Goal: Task Accomplishment & Management: Use online tool/utility

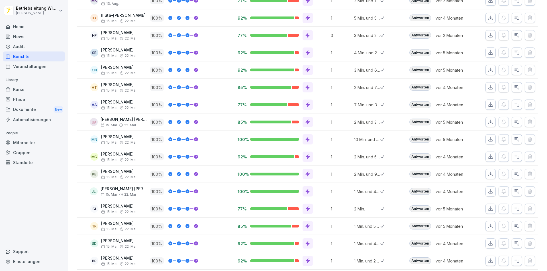
scroll to position [171, 0]
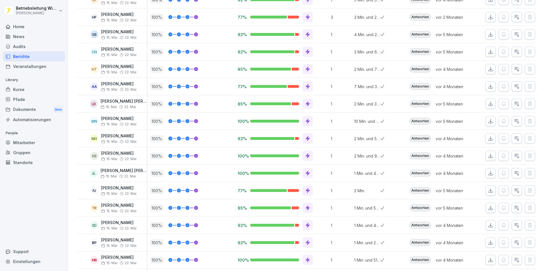
click at [31, 145] on div "Mitarbeiter" at bounding box center [34, 143] width 62 height 10
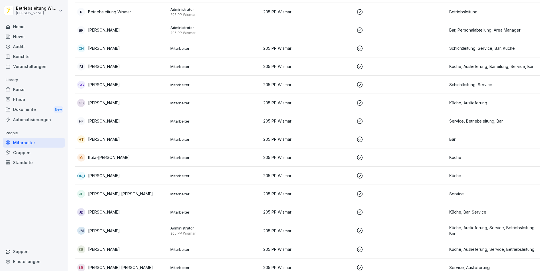
scroll to position [6, 0]
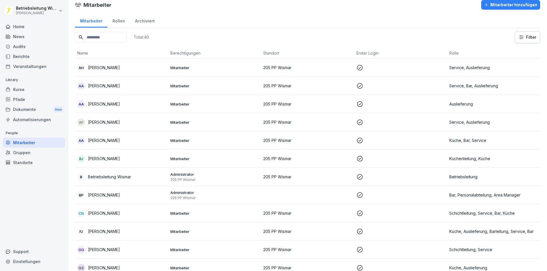
click at [102, 34] on input at bounding box center [101, 37] width 52 height 11
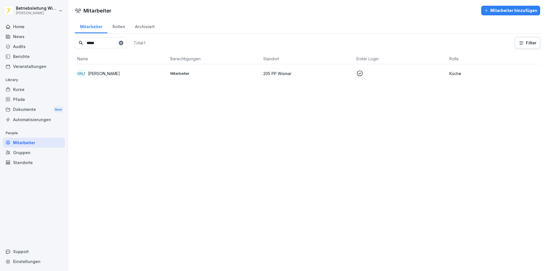
type input "*****"
click at [96, 72] on p "[PERSON_NAME]" at bounding box center [104, 74] width 32 height 6
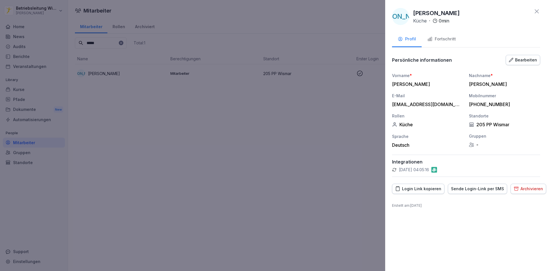
click at [476, 191] on div "Sende Login-Link per SMS" at bounding box center [477, 189] width 53 height 6
click at [420, 189] on div "Login Link kopieren" at bounding box center [418, 189] width 46 height 6
click at [416, 189] on div "Login Link kopieren" at bounding box center [418, 189] width 46 height 6
